Goal: Information Seeking & Learning: Learn about a topic

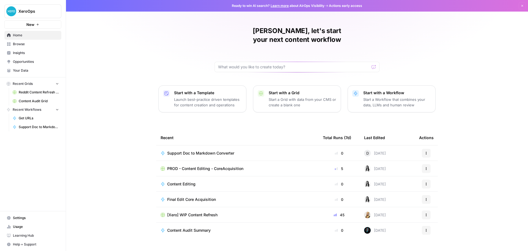
scroll to position [2, 0]
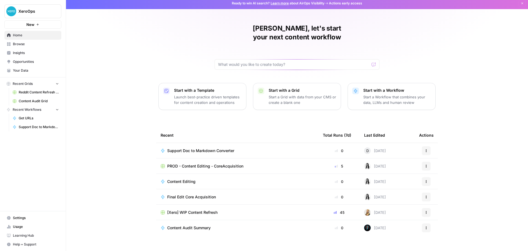
click at [35, 59] on span "Opportunities" at bounding box center [36, 61] width 46 height 5
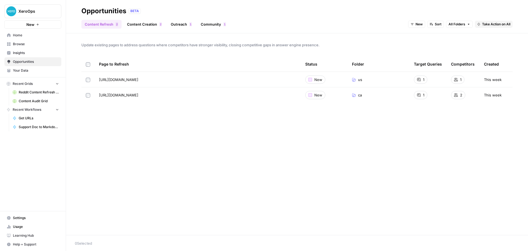
click at [37, 71] on span "Your Data" at bounding box center [36, 70] width 46 height 5
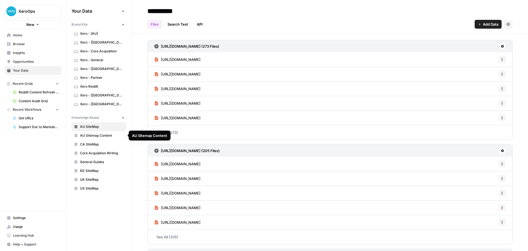
click at [102, 136] on span "AU Sitemap Content" at bounding box center [102, 135] width 44 height 5
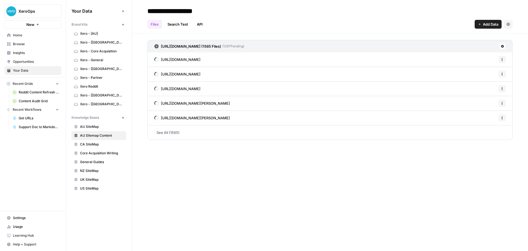
click at [106, 36] on span "Xero - [AU]" at bounding box center [102, 33] width 44 height 5
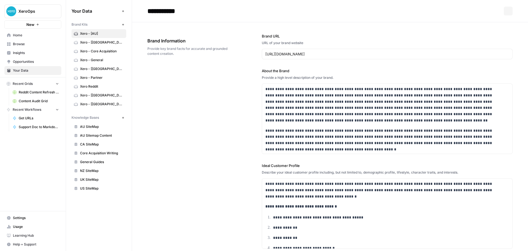
click at [100, 128] on span "AU SiteMap" at bounding box center [102, 126] width 44 height 5
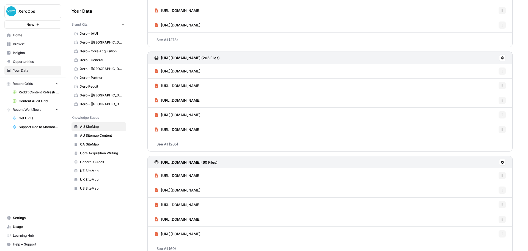
scroll to position [102, 0]
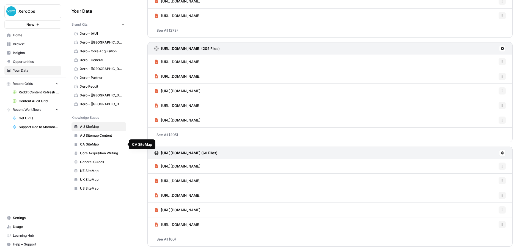
click at [95, 136] on span "AU Sitemap Content" at bounding box center [102, 135] width 44 height 5
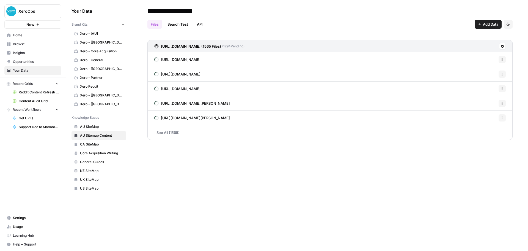
click at [275, 58] on div "[URL][DOMAIN_NAME] Options" at bounding box center [330, 59] width 365 height 15
click at [501, 60] on icon "button" at bounding box center [502, 59] width 3 height 3
click at [393, 57] on div "[URL][DOMAIN_NAME] Options" at bounding box center [330, 59] width 365 height 15
click at [220, 132] on link "See All (1565)" at bounding box center [330, 132] width 365 height 14
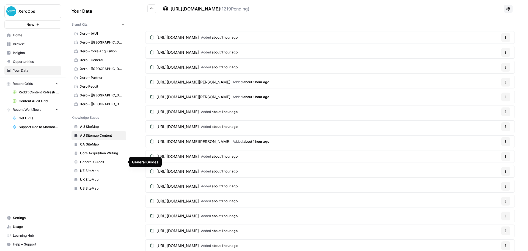
click at [101, 170] on span "NZ SiteMap" at bounding box center [102, 170] width 44 height 5
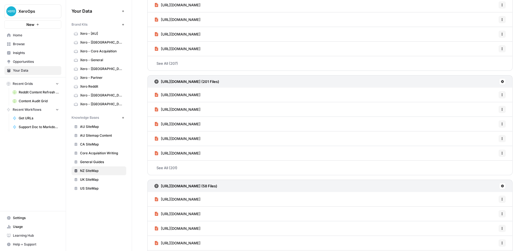
scroll to position [102, 0]
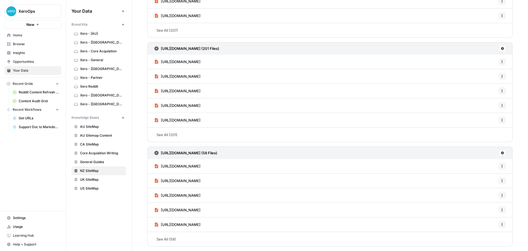
click at [201, 169] on link "[URL][DOMAIN_NAME]" at bounding box center [177, 166] width 46 height 14
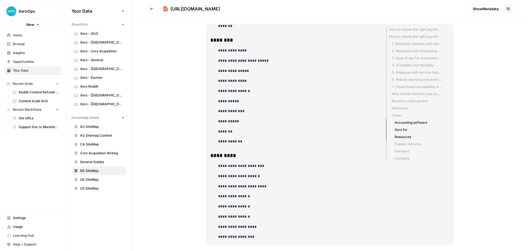
scroll to position [1135, 0]
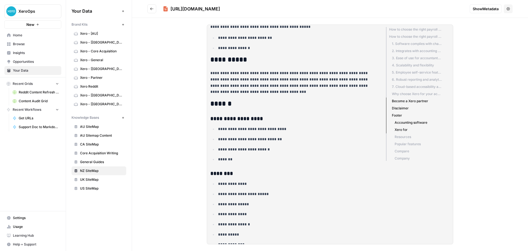
click at [98, 125] on span "AU SiteMap" at bounding box center [102, 126] width 44 height 5
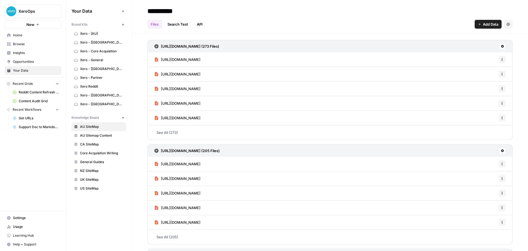
click at [201, 63] on link "[URL][DOMAIN_NAME]" at bounding box center [177, 59] width 46 height 14
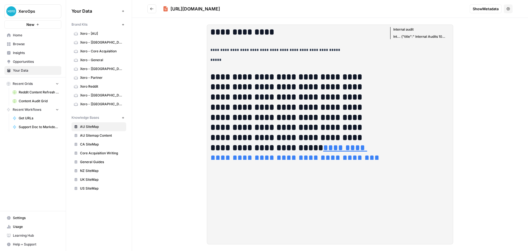
click at [153, 8] on icon "Go back" at bounding box center [152, 9] width 4 height 4
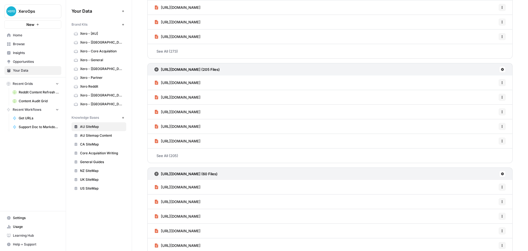
scroll to position [83, 0]
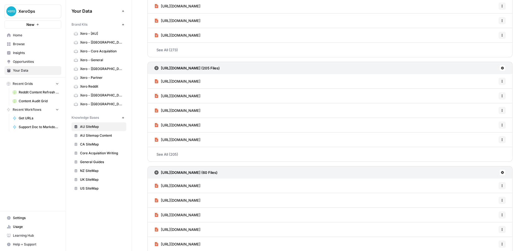
click at [201, 185] on span "[URL][DOMAIN_NAME]" at bounding box center [181, 186] width 40 height 6
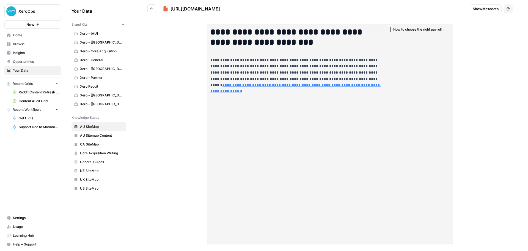
click at [152, 9] on icon "Go back" at bounding box center [152, 9] width 4 height 4
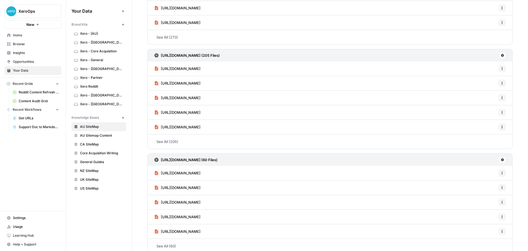
scroll to position [102, 0]
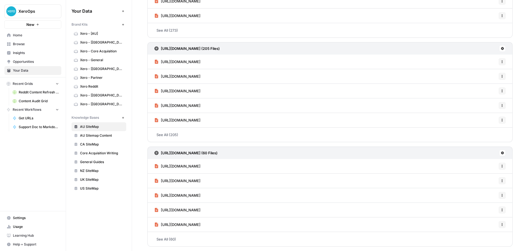
click at [90, 173] on span "NZ SiteMap" at bounding box center [102, 170] width 44 height 5
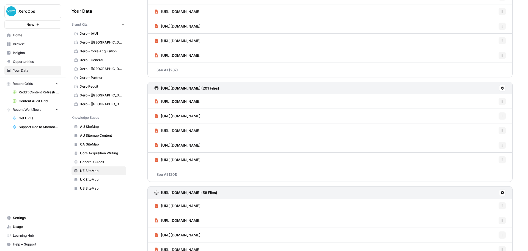
scroll to position [102, 0]
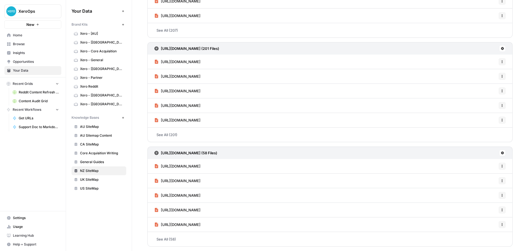
click at [201, 166] on span "[URL][DOMAIN_NAME]" at bounding box center [181, 166] width 40 height 6
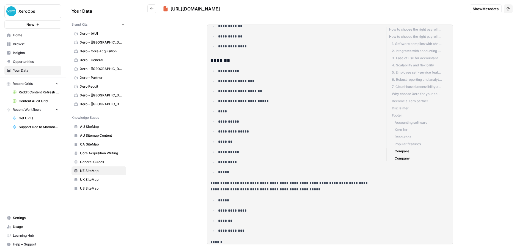
scroll to position [1603, 0]
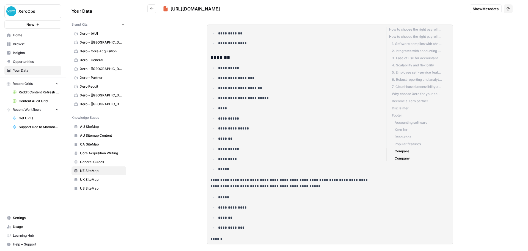
click at [111, 172] on span "NZ SiteMap" at bounding box center [102, 170] width 44 height 5
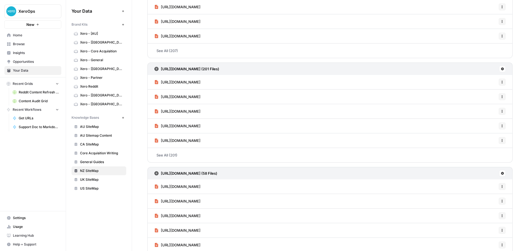
scroll to position [102, 0]
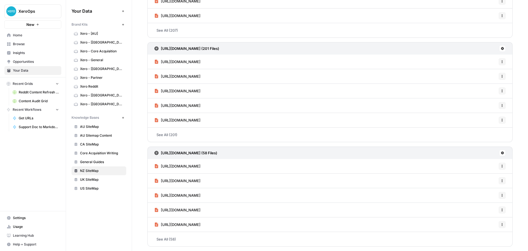
click at [201, 194] on span "[URL][DOMAIN_NAME]" at bounding box center [181, 195] width 40 height 6
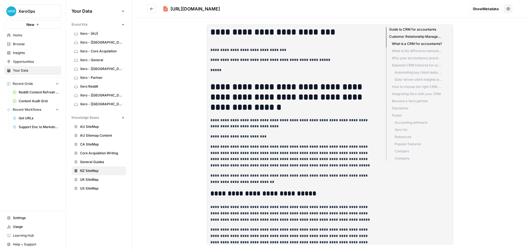
click at [96, 133] on span "AU Sitemap Content" at bounding box center [102, 135] width 44 height 5
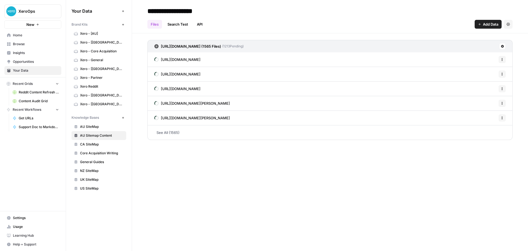
click at [290, 61] on div "[URL][DOMAIN_NAME] Options" at bounding box center [330, 59] width 365 height 15
click at [257, 137] on link "See All (1565)" at bounding box center [330, 132] width 365 height 14
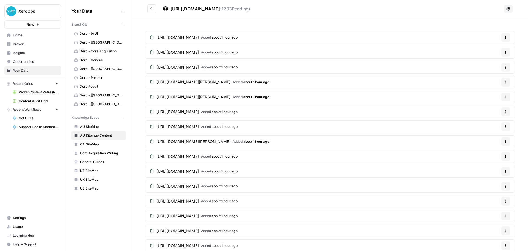
click at [88, 142] on span "CA SiteMap" at bounding box center [102, 144] width 44 height 5
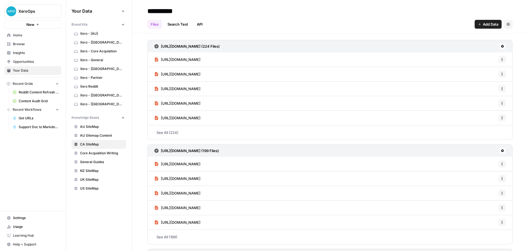
click at [199, 60] on span "[URL][DOMAIN_NAME]" at bounding box center [181, 60] width 40 height 6
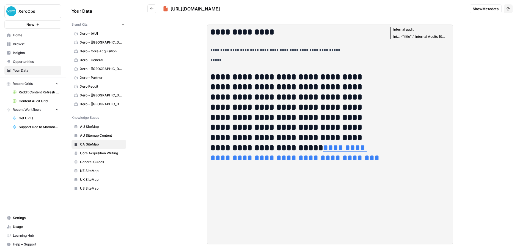
click at [149, 11] on button "Go back" at bounding box center [152, 8] width 9 height 9
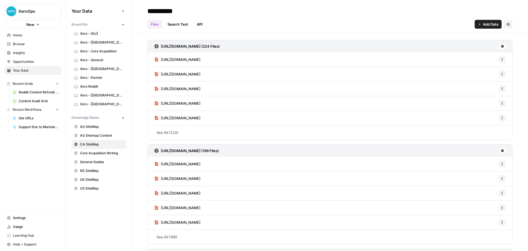
click at [88, 180] on span "UK SiteMap" at bounding box center [102, 179] width 44 height 5
click at [184, 55] on link "[URL][DOMAIN_NAME]" at bounding box center [177, 59] width 46 height 14
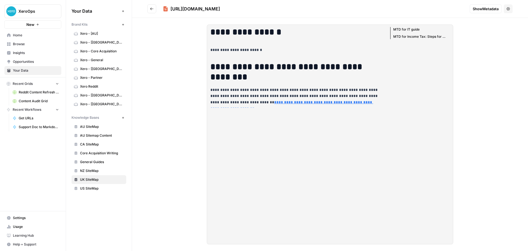
click at [154, 10] on icon "Go back" at bounding box center [152, 9] width 4 height 4
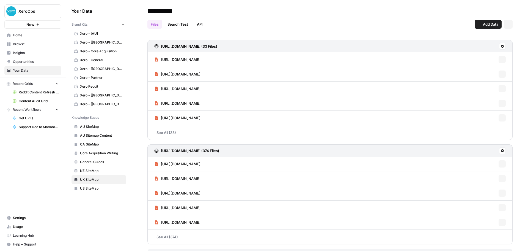
click at [100, 190] on span "US SiteMap" at bounding box center [102, 188] width 44 height 5
click at [178, 61] on span "[URL][DOMAIN_NAME]" at bounding box center [181, 60] width 40 height 6
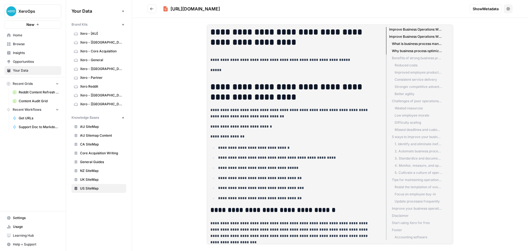
click at [154, 11] on button "Go back" at bounding box center [152, 8] width 9 height 9
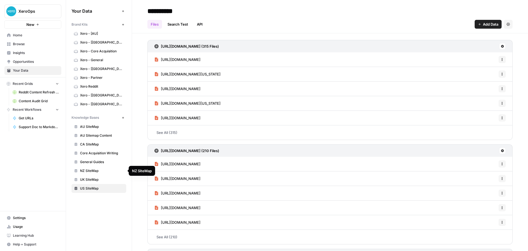
click at [104, 161] on span "General Guides" at bounding box center [102, 161] width 44 height 5
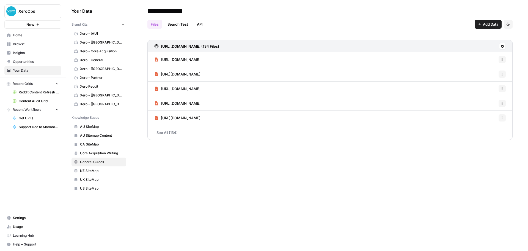
click at [182, 59] on span "[URL][DOMAIN_NAME]" at bounding box center [181, 60] width 40 height 6
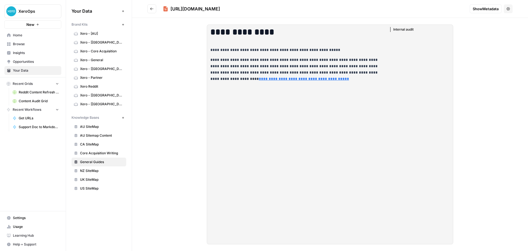
click at [152, 9] on icon "Go back" at bounding box center [152, 9] width 4 height 4
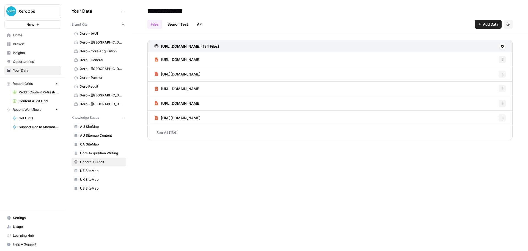
click at [100, 153] on span "Core Acquisition Writing" at bounding box center [102, 153] width 44 height 5
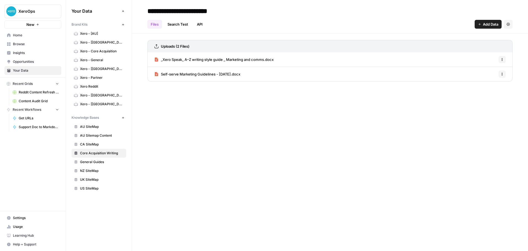
click at [176, 59] on span "_Xero Speak_ A–Z writing style guide _ Marketing and comms.docx" at bounding box center [217, 60] width 113 height 6
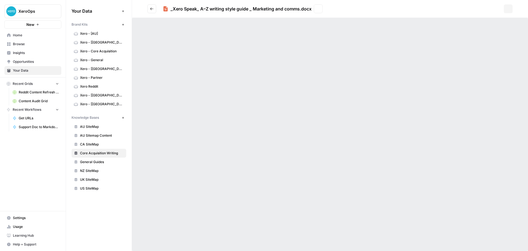
click at [152, 10] on icon "Go back" at bounding box center [152, 9] width 4 height 4
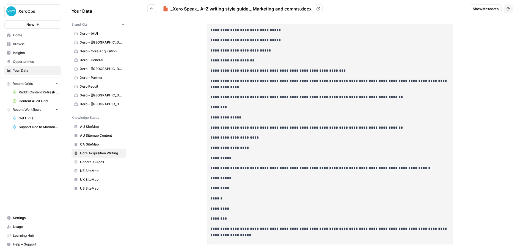
click at [97, 134] on span "AU Sitemap Content" at bounding box center [102, 135] width 44 height 5
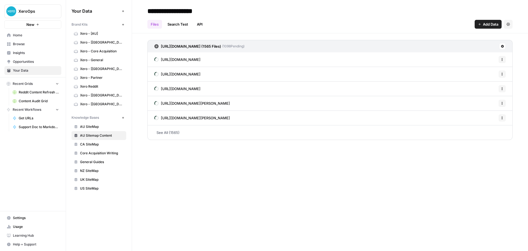
click at [100, 144] on span "CA SiteMap" at bounding box center [102, 144] width 44 height 5
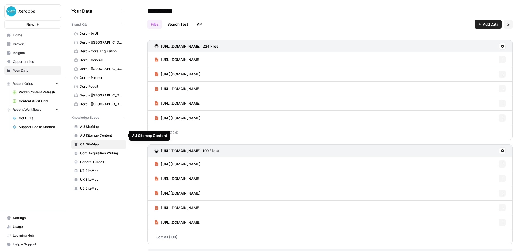
click at [100, 135] on span "AU Sitemap Content" at bounding box center [102, 135] width 44 height 5
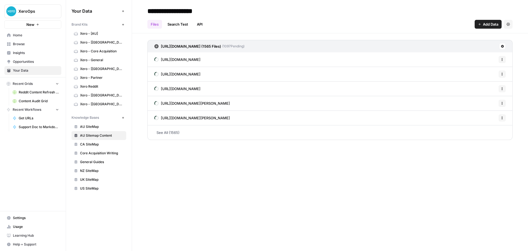
click at [20, 34] on span "Home" at bounding box center [36, 35] width 46 height 5
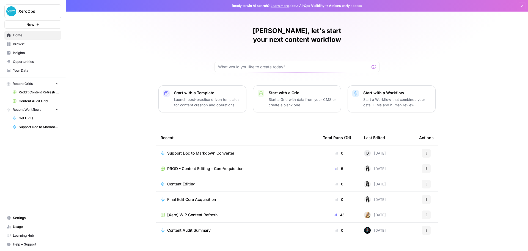
click at [24, 223] on link "Usage" at bounding box center [32, 226] width 57 height 9
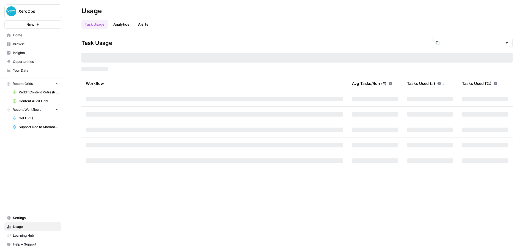
type input "October Tasks"
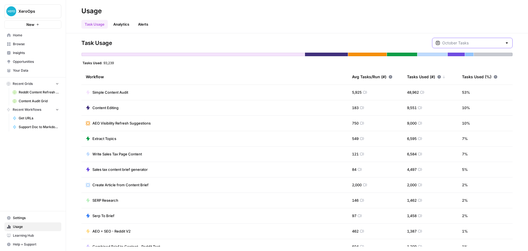
click at [481, 42] on input "text" at bounding box center [473, 43] width 60 height 6
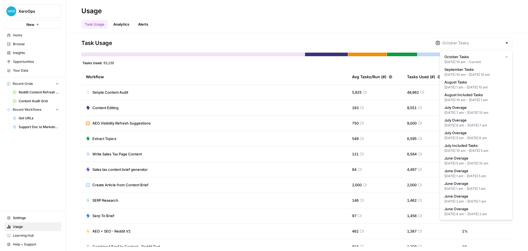
type input "October Tasks"
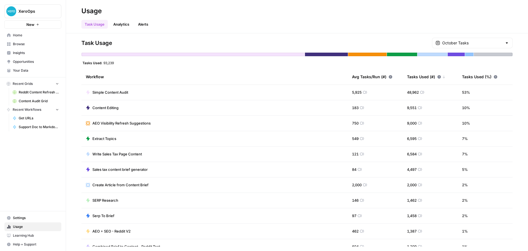
drag, startPoint x: 395, startPoint y: 41, endPoint x: 289, endPoint y: 42, distance: 106.2
click at [395, 41] on div "Task Usage October Tasks" at bounding box center [297, 43] width 432 height 10
click at [126, 25] on link "Analytics" at bounding box center [121, 24] width 23 height 9
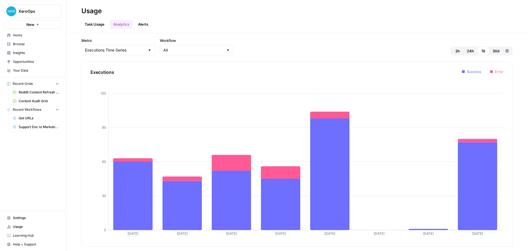
click at [145, 25] on link "Alerts" at bounding box center [143, 24] width 17 height 9
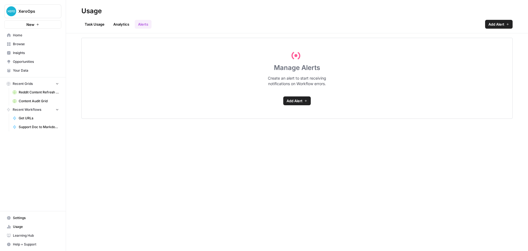
click at [93, 24] on link "Task Usage" at bounding box center [94, 24] width 26 height 9
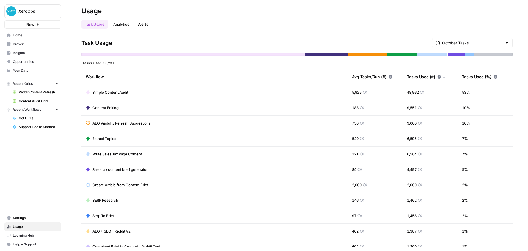
click at [33, 69] on span "Your Data" at bounding box center [36, 70] width 46 height 5
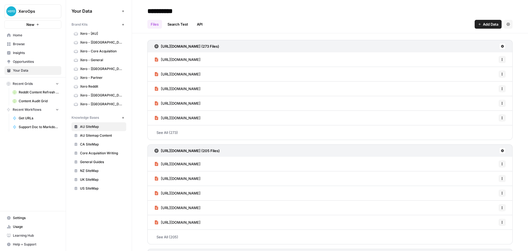
click at [97, 138] on span "AU Sitemap Content" at bounding box center [102, 135] width 44 height 5
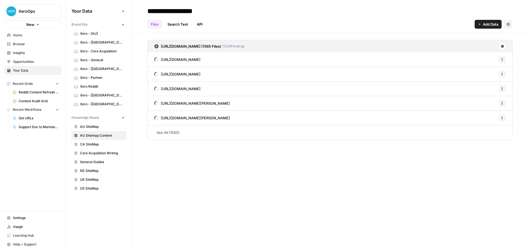
click at [217, 173] on div "**********" at bounding box center [330, 125] width 396 height 251
click at [87, 144] on span "CA SiteMap" at bounding box center [102, 144] width 44 height 5
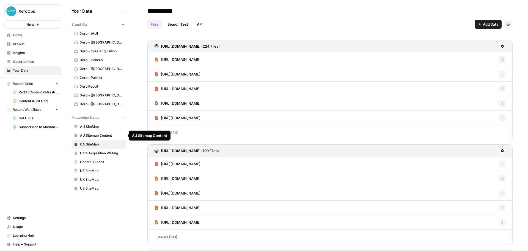
click at [94, 134] on span "AU Sitemap Content" at bounding box center [102, 135] width 44 height 5
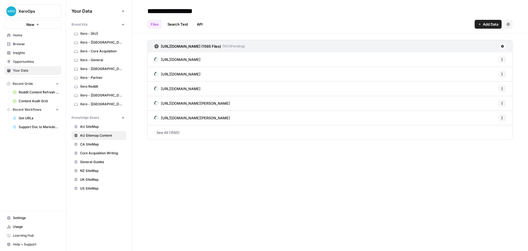
click at [95, 170] on span "NZ SiteMap" at bounding box center [102, 170] width 44 height 5
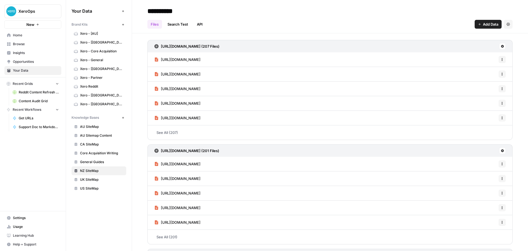
click at [201, 59] on span "[URL][DOMAIN_NAME]" at bounding box center [181, 60] width 40 height 6
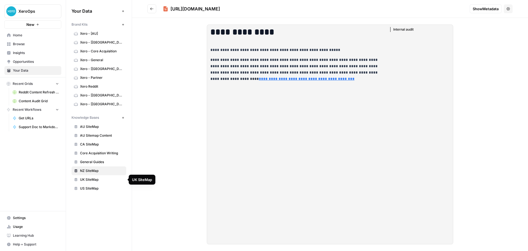
click at [85, 176] on link "UK SiteMap" at bounding box center [99, 179] width 55 height 9
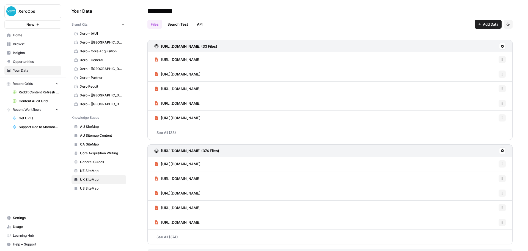
click at [201, 57] on span "[URL][DOMAIN_NAME]" at bounding box center [181, 60] width 40 height 6
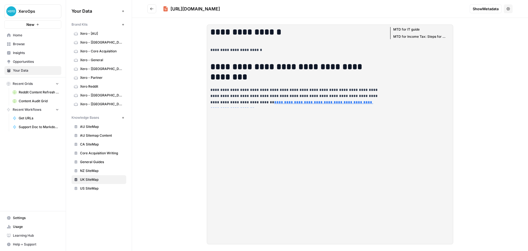
click at [154, 9] on icon "Go back" at bounding box center [152, 9] width 4 height 4
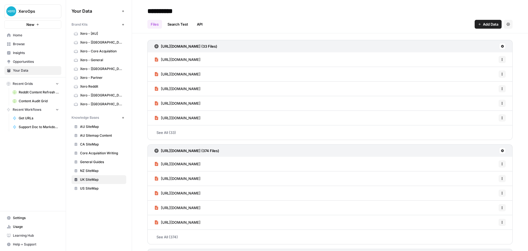
click at [92, 168] on span "NZ SiteMap" at bounding box center [102, 170] width 44 height 5
click at [188, 87] on span "[URL][DOMAIN_NAME]" at bounding box center [181, 89] width 40 height 6
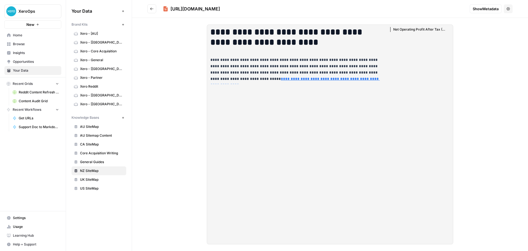
click at [152, 10] on icon "Go back" at bounding box center [152, 9] width 4 height 4
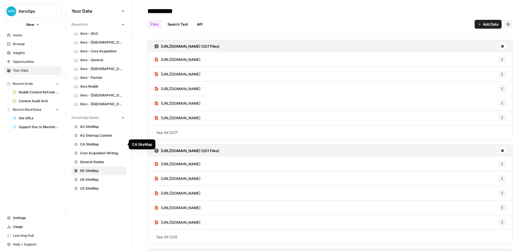
click at [99, 140] on link "CA SiteMap" at bounding box center [99, 144] width 55 height 9
click at [185, 59] on span "[URL][DOMAIN_NAME]" at bounding box center [181, 60] width 40 height 6
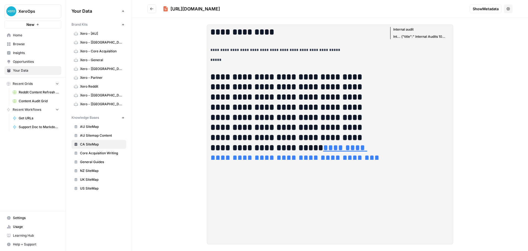
click at [154, 13] on button "Go back" at bounding box center [152, 8] width 9 height 9
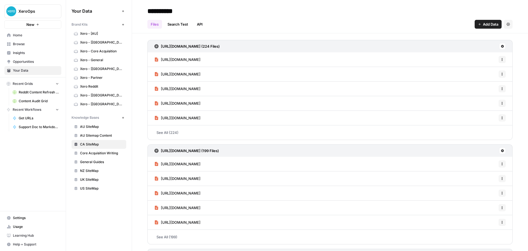
click at [95, 129] on link "AU SiteMap" at bounding box center [99, 126] width 55 height 9
click at [170, 59] on span "[URL][DOMAIN_NAME]" at bounding box center [181, 60] width 40 height 6
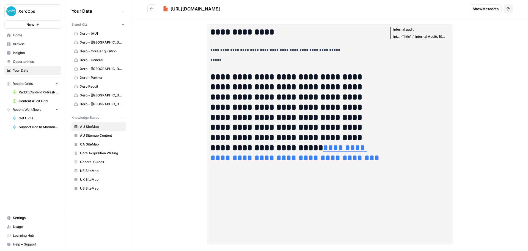
click at [152, 12] on button "Go back" at bounding box center [152, 8] width 9 height 9
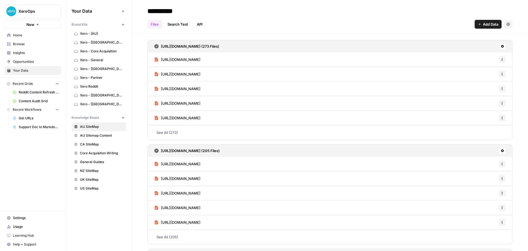
click at [89, 182] on link "UK SiteMap" at bounding box center [99, 179] width 55 height 9
click at [187, 60] on span "[URL][DOMAIN_NAME]" at bounding box center [181, 60] width 40 height 6
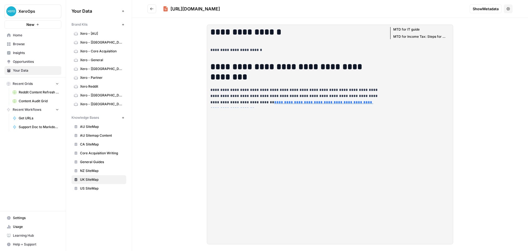
click at [418, 29] on li "MTD for IT guide" at bounding box center [419, 30] width 56 height 6
click at [408, 36] on li "MTD for Income Tax: Steps for your practice" at bounding box center [419, 36] width 56 height 6
click at [407, 37] on li "MTD for Income Tax: Steps for your practice" at bounding box center [419, 36] width 56 height 6
click at [283, 86] on div "**********" at bounding box center [296, 66] width 178 height 83
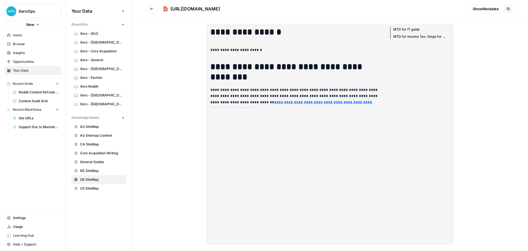
click at [238, 48] on p "**********" at bounding box center [296, 50] width 171 height 6
click at [154, 7] on button "Go back" at bounding box center [152, 8] width 9 height 9
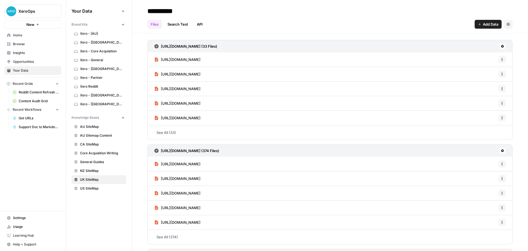
click at [282, 183] on div "[URL][DOMAIN_NAME] Options" at bounding box center [330, 178] width 365 height 15
click at [201, 178] on span "[URL][DOMAIN_NAME]" at bounding box center [181, 179] width 40 height 6
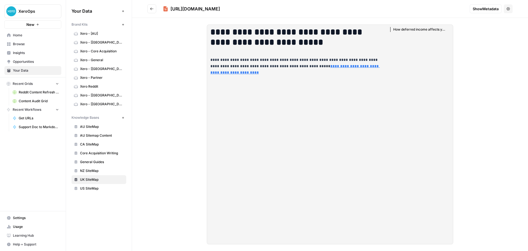
click at [152, 8] on icon "Go back" at bounding box center [152, 9] width 4 height 4
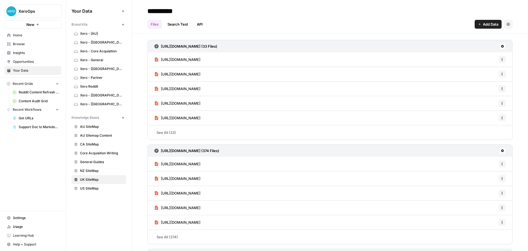
click at [499, 166] on div "Options" at bounding box center [498, 167] width 13 height 5
click at [499, 161] on button "Options" at bounding box center [502, 163] width 7 height 7
click at [370, 163] on div "[URL][DOMAIN_NAME] Options" at bounding box center [330, 164] width 365 height 15
click at [95, 187] on span "US SiteMap" at bounding box center [102, 188] width 44 height 5
click at [189, 161] on span "[URL][DOMAIN_NAME]" at bounding box center [181, 164] width 40 height 6
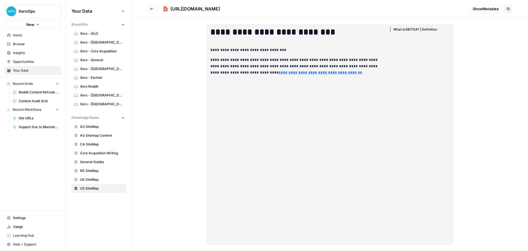
click at [151, 9] on icon "Go back" at bounding box center [152, 9] width 4 height 4
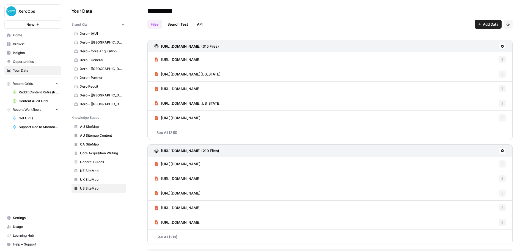
click at [174, 72] on span "[URL][DOMAIN_NAME][US_STATE]" at bounding box center [191, 74] width 60 height 6
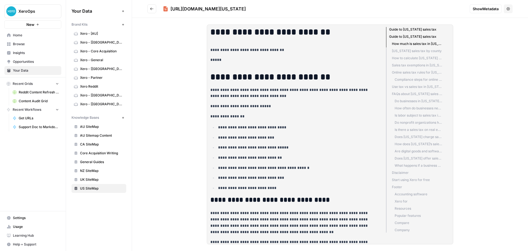
click at [153, 9] on icon "Go back" at bounding box center [151, 8] width 3 height 2
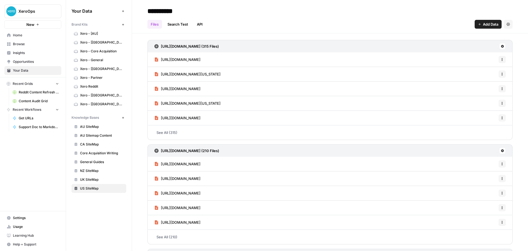
click at [181, 115] on span "[URL][DOMAIN_NAME]" at bounding box center [181, 118] width 40 height 6
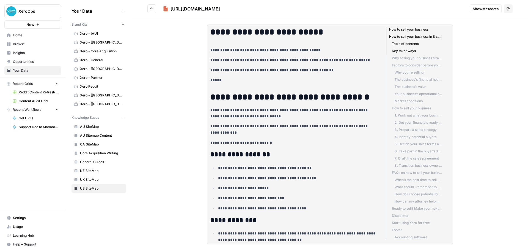
click at [151, 10] on icon "Go back" at bounding box center [152, 9] width 4 height 4
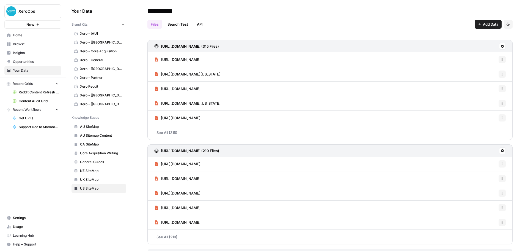
click at [198, 208] on span "[URL][DOMAIN_NAME]" at bounding box center [181, 208] width 40 height 6
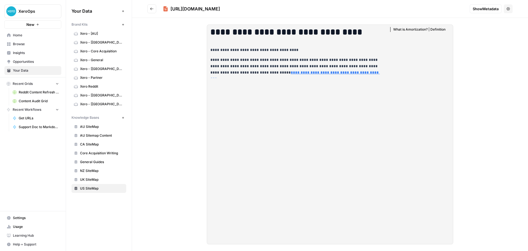
click at [151, 9] on icon "Go back" at bounding box center [152, 9] width 4 height 4
